Goal: Check status: Check status

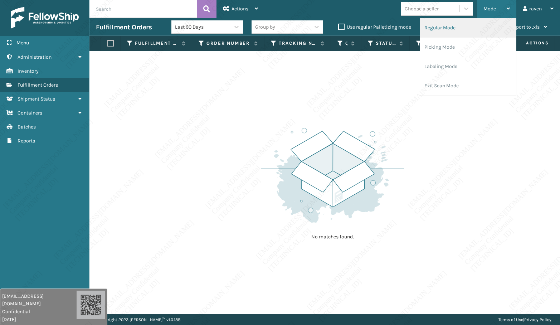
click at [468, 30] on li "Regular Mode" at bounding box center [468, 27] width 96 height 19
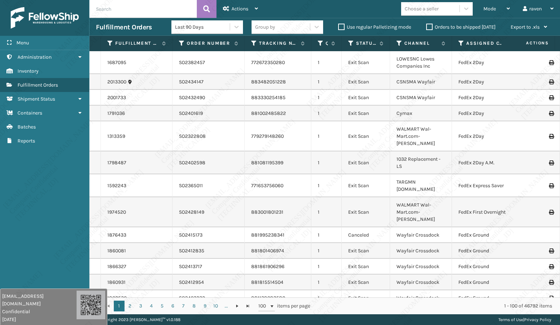
click at [114, 8] on input "text" at bounding box center [142, 9] width 107 height 18
paste input "SO2442143"
type input "SO2442143"
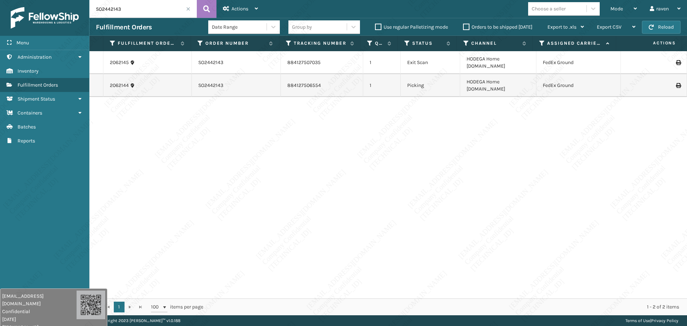
click at [411, 152] on div "2062145 SO2442143 884127507035 1 Exit Scan HODEGA Home [DOMAIN_NAME] FedEx Grou…" at bounding box center [387, 174] width 597 height 247
click at [141, 8] on input "SO2442143" at bounding box center [142, 9] width 107 height 18
click at [250, 134] on div "2062145 SO2442143 884127507035 1 Exit Scan HODEGA Home [DOMAIN_NAME] FedEx Grou…" at bounding box center [387, 174] width 597 height 247
